Goal: Transaction & Acquisition: Purchase product/service

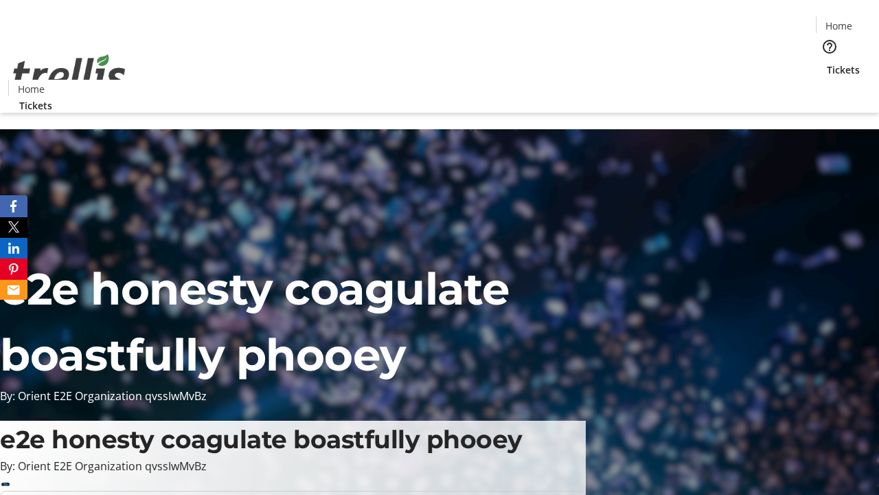
click at [840, 21] on span "Sign Up" at bounding box center [846, 19] width 40 height 16
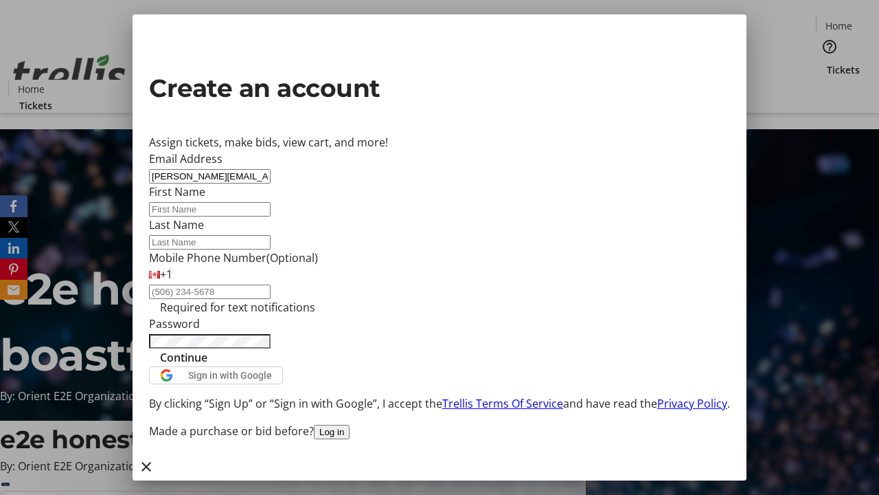
type input "[PERSON_NAME][EMAIL_ADDRESS][DOMAIN_NAME]"
type input "[PERSON_NAME]"
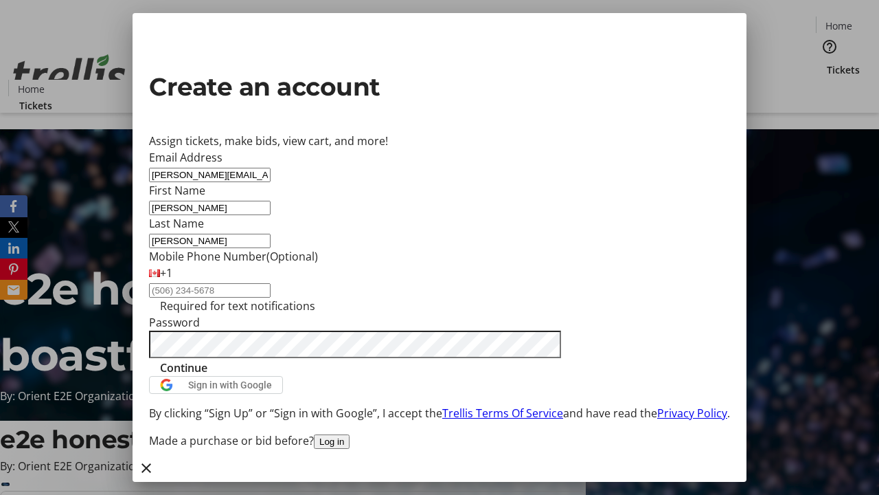
click at [207, 376] on span "Continue" at bounding box center [183, 367] width 47 height 16
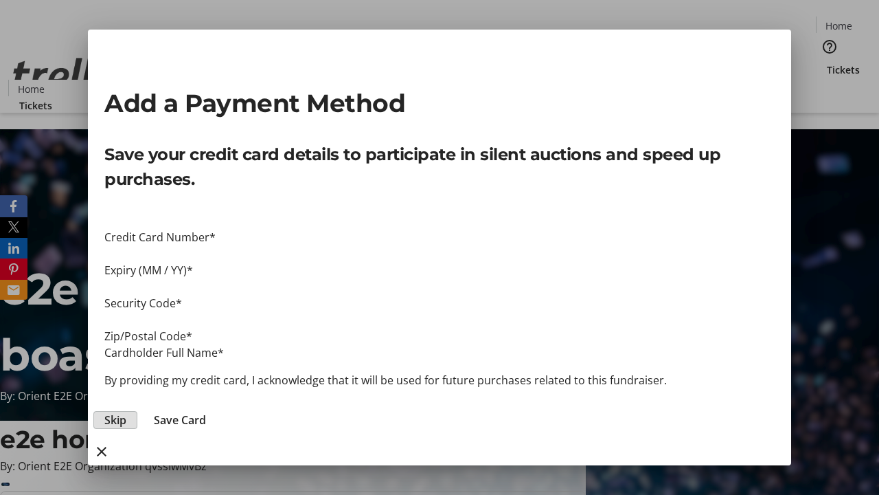
click at [126, 412] on span "Skip" at bounding box center [115, 420] width 22 height 16
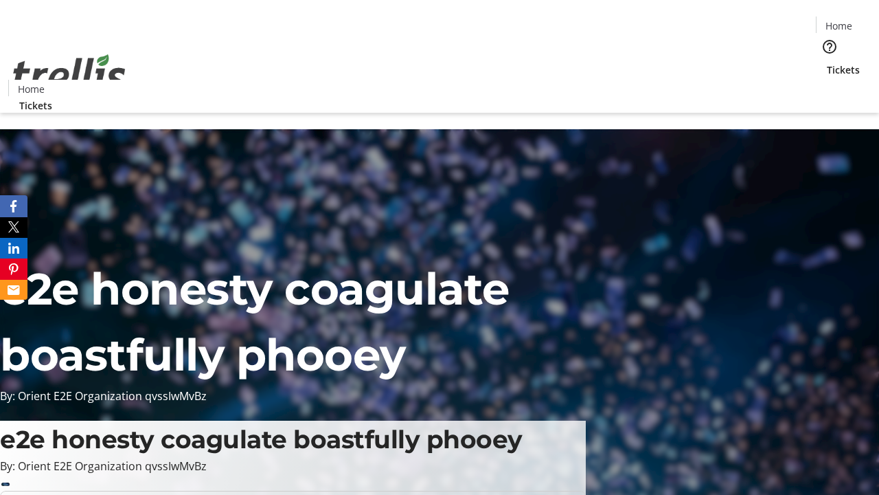
click at [827, 63] on span "Tickets" at bounding box center [843, 70] width 33 height 14
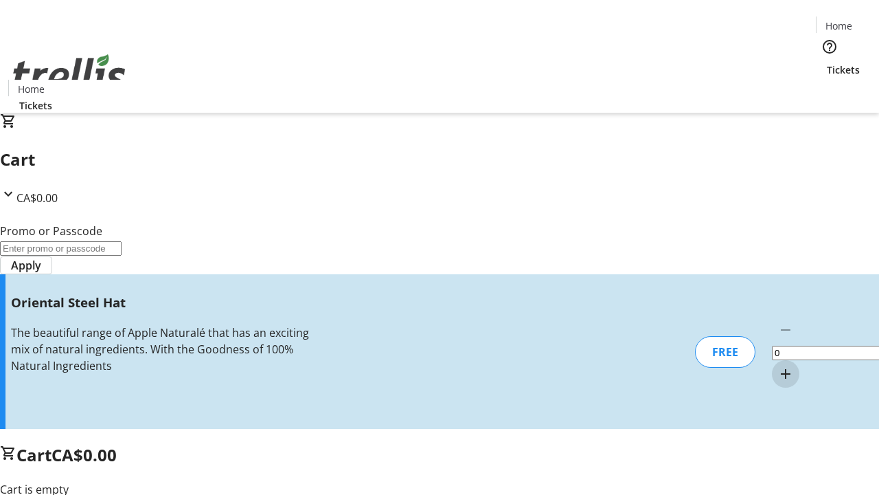
click at [778, 366] on mat-icon "Increment by one" at bounding box center [786, 374] width 16 height 16
type input "1"
